Goal: Communication & Community: Share content

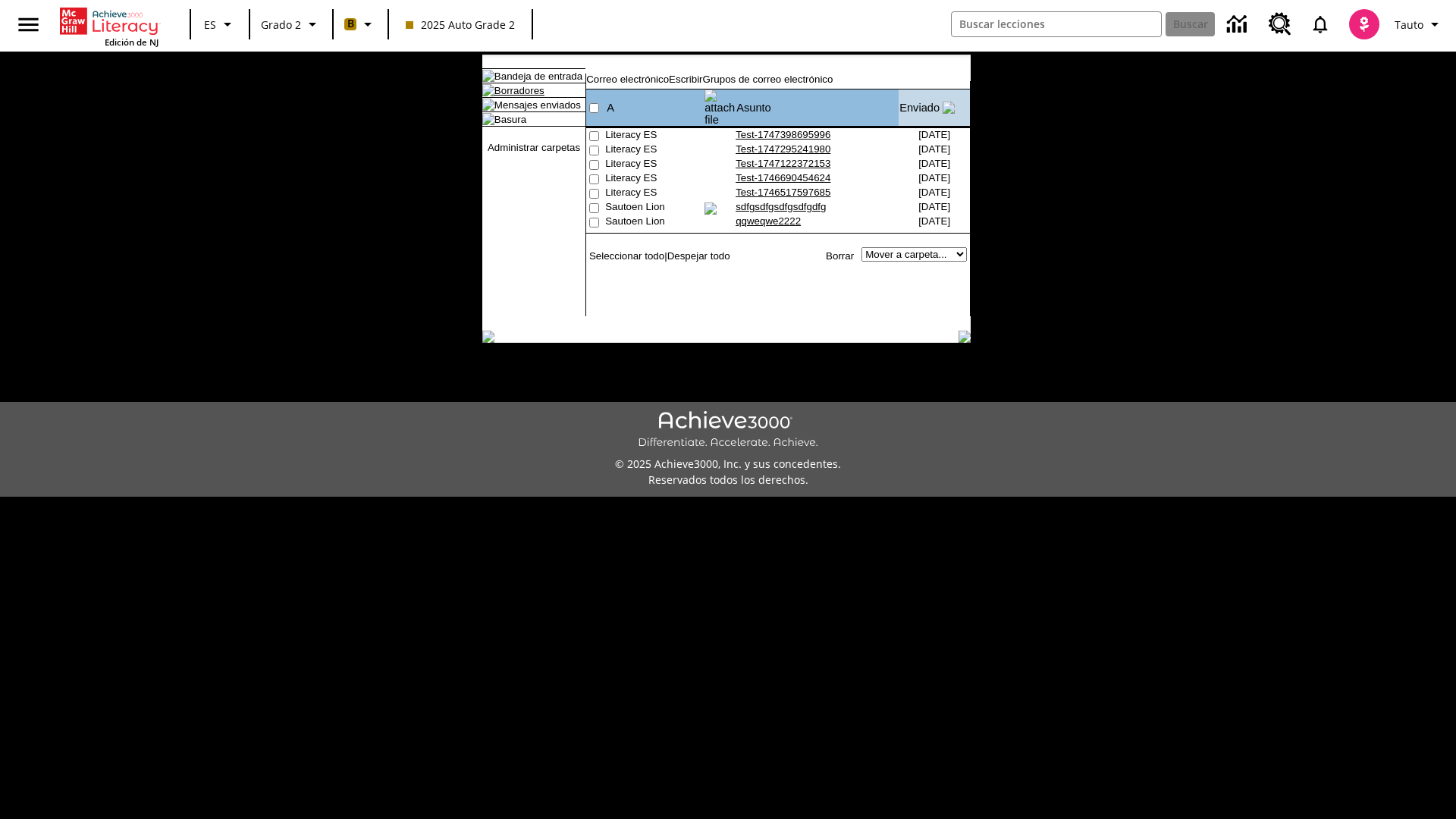
click at [508, 96] on link "Borradores" at bounding box center [519, 91] width 50 height 12
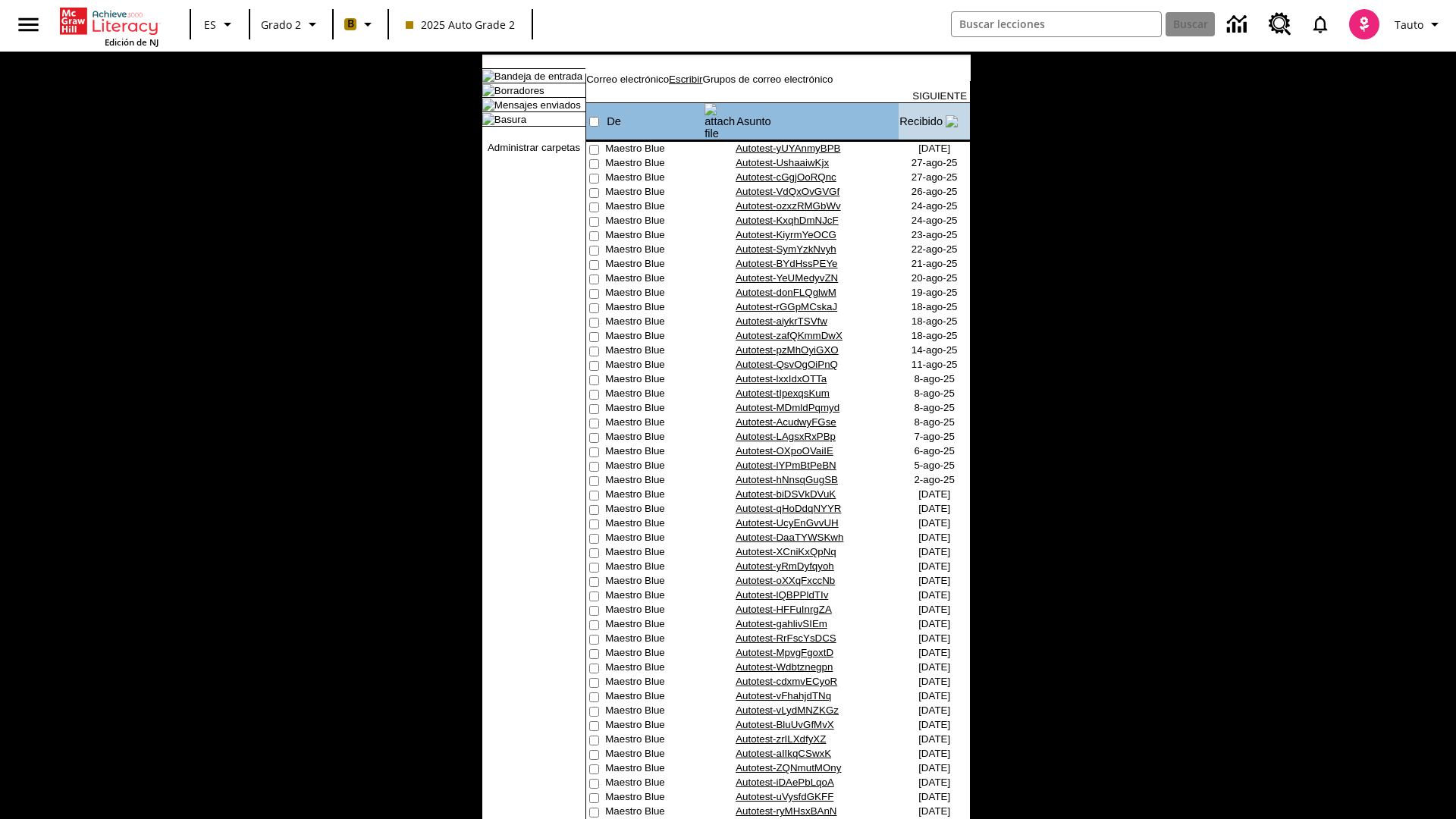
click at [702, 85] on link "Escribir" at bounding box center [685, 79] width 33 height 12
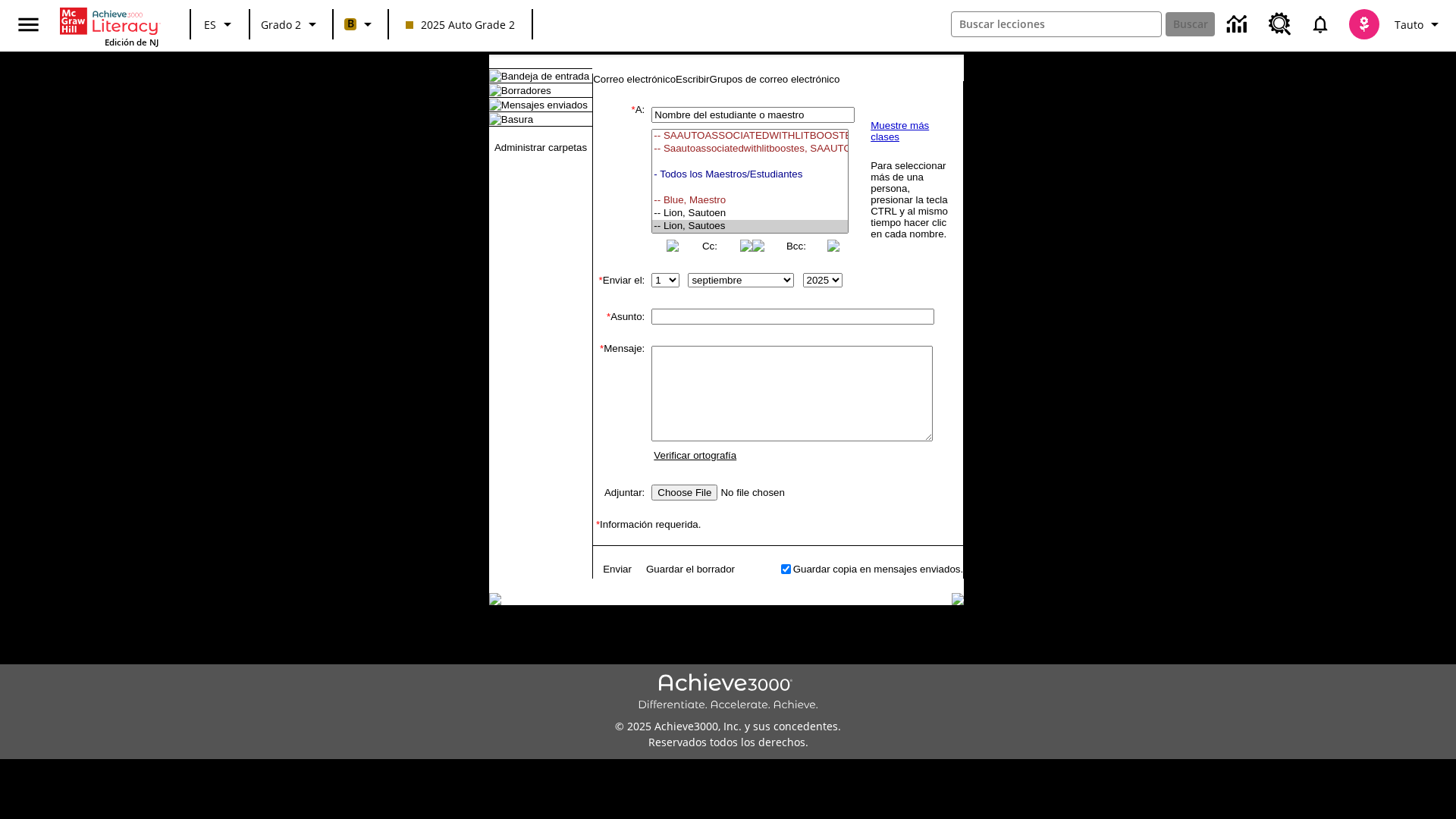
select select "U,21437111,1"
type input "Autotest-upvtUZRrFd"
type textarea "email body message"
click at [609, 575] on link "Enviar" at bounding box center [617, 569] width 29 height 12
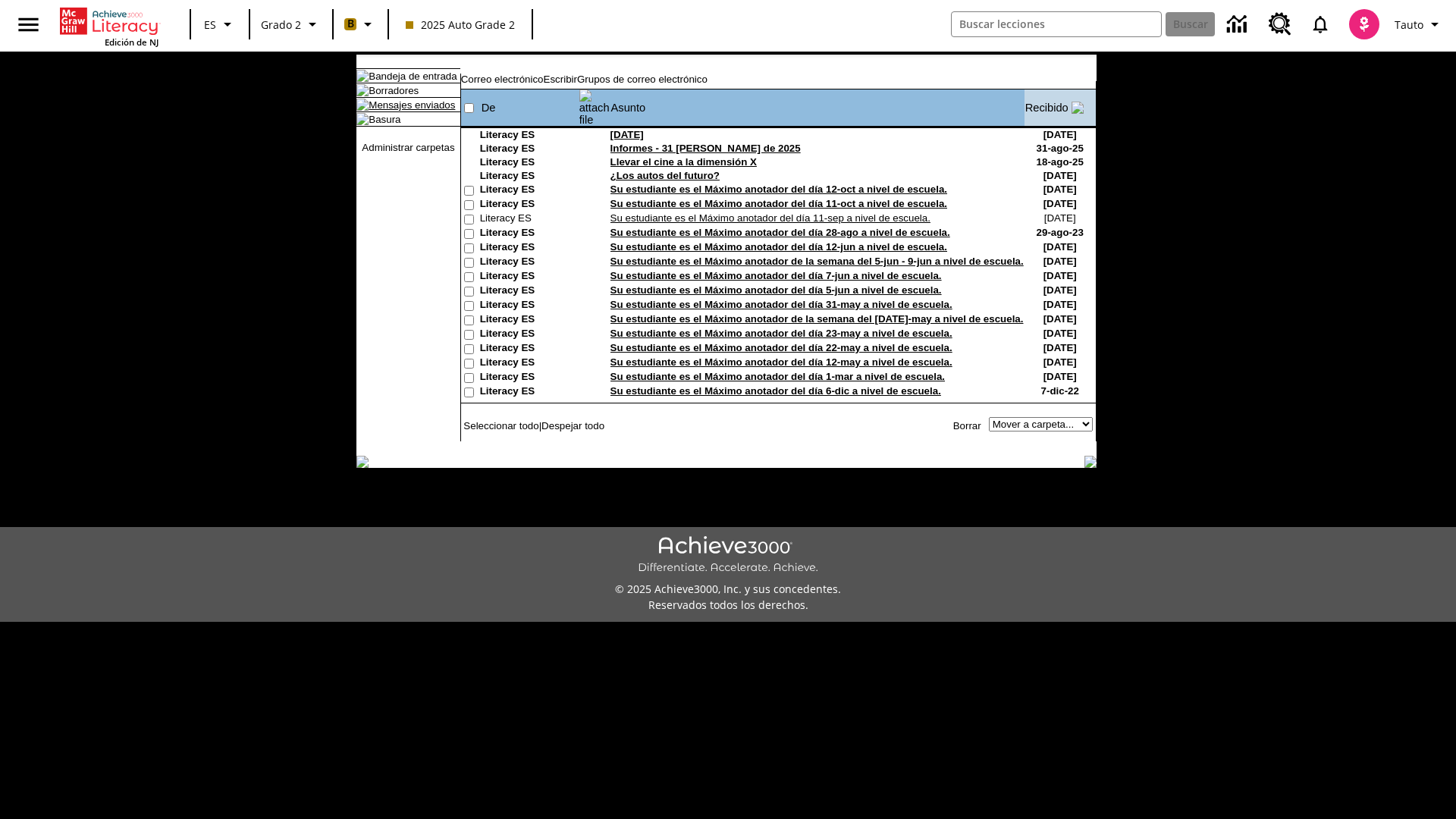
click at [404, 111] on link "Mensajes enviados" at bounding box center [412, 105] width 87 height 12
